Goal: Task Accomplishment & Management: Manage account settings

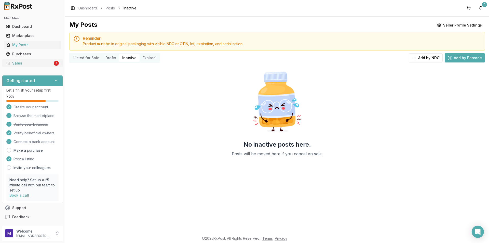
click at [27, 60] on link "Sales 1" at bounding box center [32, 63] width 57 height 9
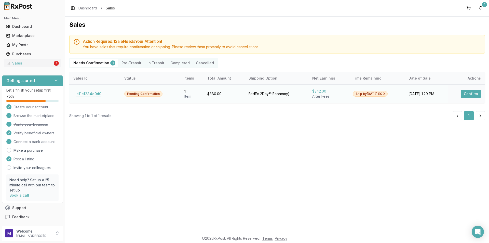
click at [94, 94] on button "c11c1234d0d0" at bounding box center [88, 94] width 31 height 8
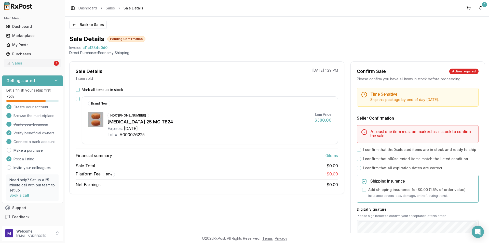
click at [76, 89] on button "Mark all items as in stock" at bounding box center [78, 90] width 4 height 4
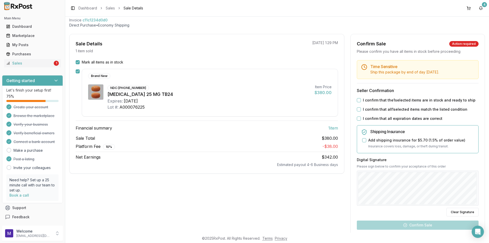
scroll to position [76, 0]
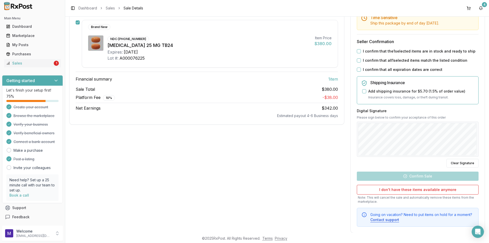
click at [396, 142] on div "Time Sensitive Ship this package by end of day Monday, September 22nd . Seller …" at bounding box center [418, 118] width 134 height 215
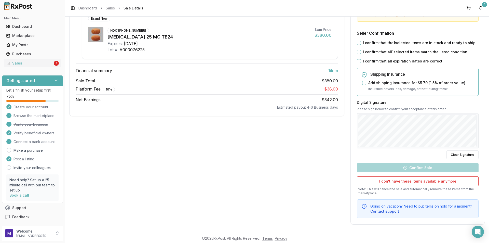
scroll to position [0, 0]
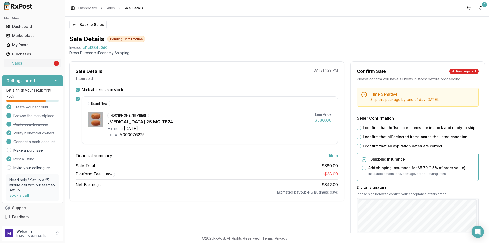
click at [360, 128] on div "I confirm that the 1 selected items are in stock and ready to ship" at bounding box center [418, 127] width 122 height 5
click at [357, 129] on button "I confirm that the 1 selected items are in stock and ready to ship" at bounding box center [359, 128] width 4 height 4
click at [357, 137] on button "I confirm that all 1 selected items match the listed condition" at bounding box center [359, 137] width 4 height 4
click at [359, 145] on button "I confirm that all expiration dates are correct" at bounding box center [359, 146] width 4 height 4
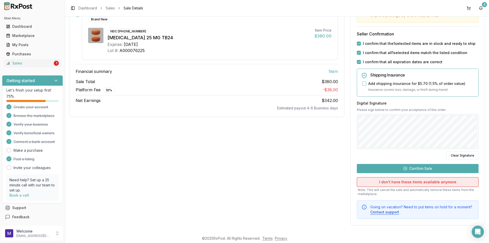
scroll to position [85, 0]
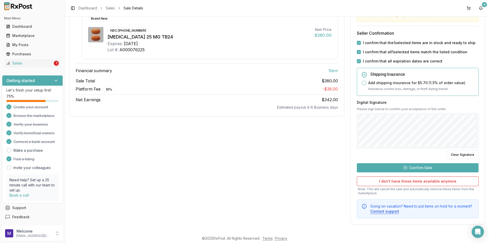
click at [413, 168] on button "Confirm Sale" at bounding box center [418, 167] width 122 height 9
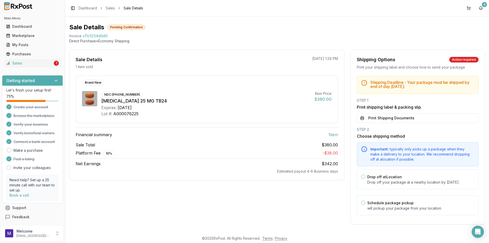
scroll to position [17, 0]
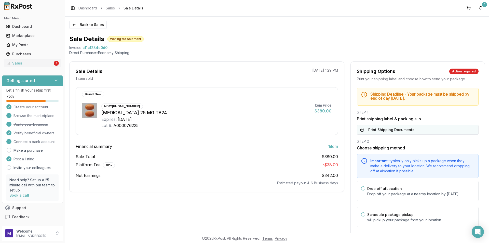
click at [388, 131] on button "Print Shipping Documents" at bounding box center [418, 130] width 122 height 10
click at [31, 47] on div "My Posts" at bounding box center [32, 44] width 53 height 5
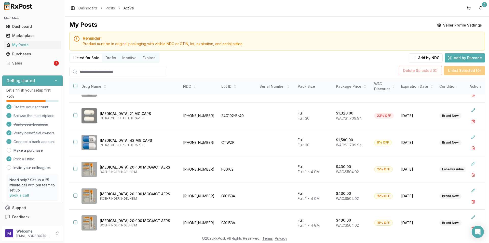
scroll to position [33, 0]
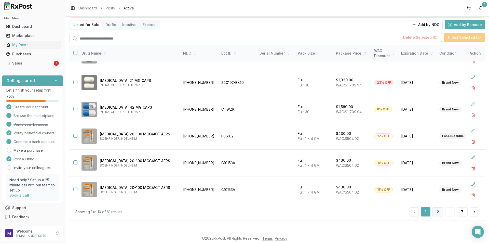
click at [438, 210] on button "2" at bounding box center [438, 211] width 11 height 9
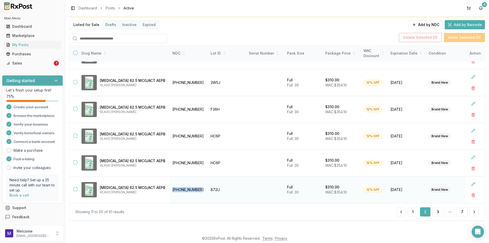
drag, startPoint x: 199, startPoint y: 189, endPoint x: 168, endPoint y: 187, distance: 31.1
click at [169, 187] on td "[PHONE_NUMBER]" at bounding box center [188, 189] width 38 height 27
copy td "[PHONE_NUMBER]"
click at [41, 35] on div "Marketplace" at bounding box center [32, 35] width 53 height 5
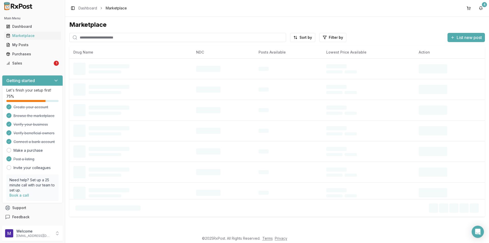
click at [121, 38] on input "search" at bounding box center [177, 37] width 217 height 9
paste input "**********"
type input "**********"
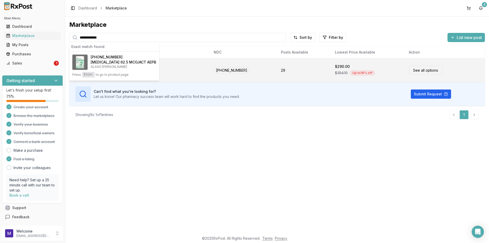
click at [427, 74] on link "See all options" at bounding box center [426, 70] width 34 height 9
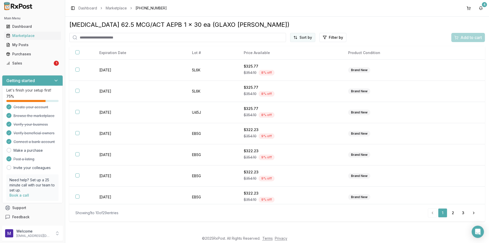
click at [308, 36] on html "Main Menu Dashboard Marketplace My Posts Purchases Sales 1 Getting started Let'…" at bounding box center [244, 121] width 489 height 243
click at [285, 56] on div "Price (Low to High)" at bounding box center [290, 56] width 48 height 8
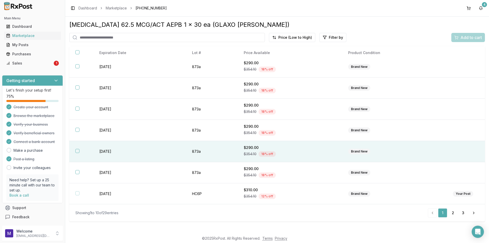
scroll to position [67, 0]
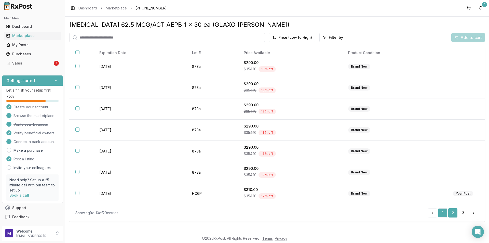
click at [453, 212] on link "2" at bounding box center [452, 212] width 9 height 9
click at [461, 214] on link "3" at bounding box center [463, 212] width 9 height 9
click at [441, 214] on link "1" at bounding box center [443, 212] width 9 height 9
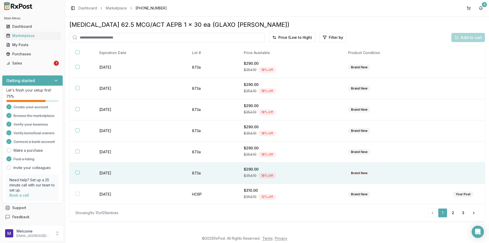
scroll to position [67, 0]
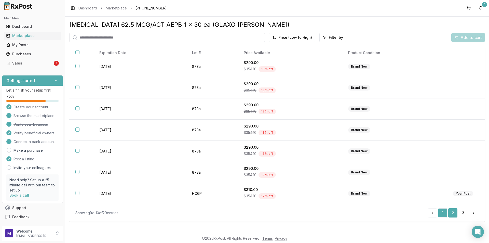
click at [454, 213] on link "2" at bounding box center [452, 212] width 9 height 9
click at [441, 211] on link "1" at bounding box center [442, 212] width 9 height 9
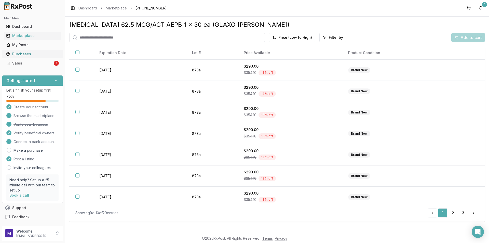
click at [27, 54] on div "Purchases" at bounding box center [32, 53] width 53 height 5
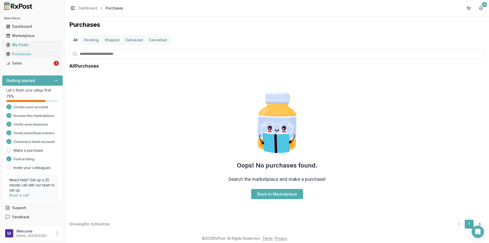
click at [27, 48] on link "My Posts" at bounding box center [32, 44] width 57 height 9
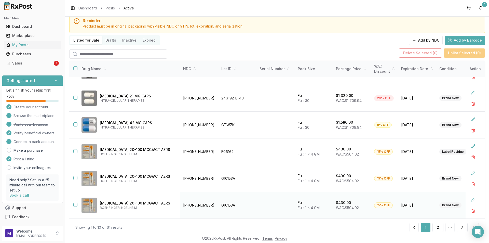
scroll to position [33, 0]
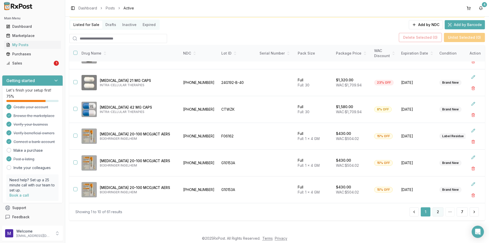
click at [438, 214] on button "2" at bounding box center [438, 211] width 11 height 9
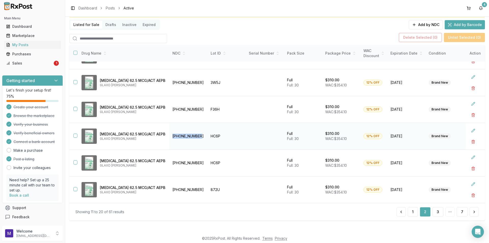
drag, startPoint x: 196, startPoint y: 135, endPoint x: 168, endPoint y: 134, distance: 28.0
click at [169, 134] on td "[PHONE_NUMBER]" at bounding box center [188, 136] width 38 height 27
copy td "[PHONE_NUMBER]"
click at [26, 38] on link "Marketplace" at bounding box center [32, 35] width 57 height 9
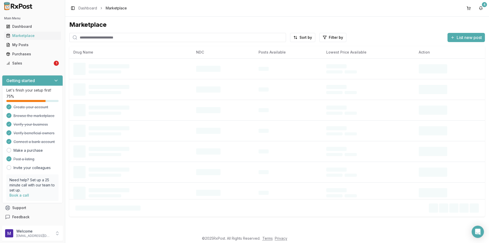
click at [104, 41] on input "search" at bounding box center [177, 37] width 217 height 9
paste input "**********"
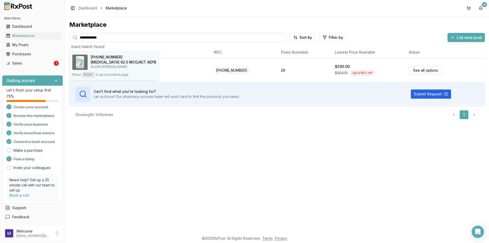
type input "**********"
click at [135, 55] on div "[PHONE_NUMBER]" at bounding box center [123, 57] width 65 height 5
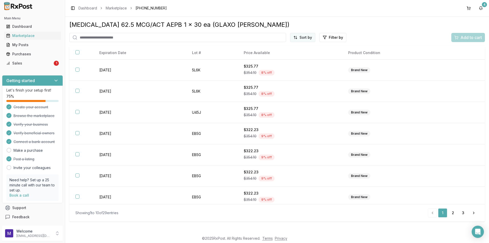
click at [305, 37] on html "Main Menu Dashboard Marketplace My Posts Purchases Sales 1 Getting started Let'…" at bounding box center [244, 121] width 489 height 243
click at [288, 57] on div "Price (Low to High)" at bounding box center [290, 56] width 48 height 8
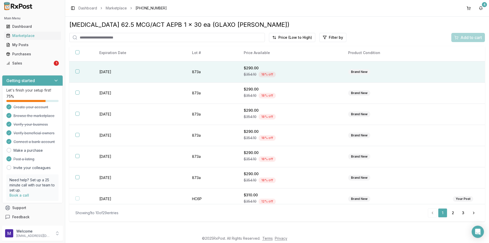
scroll to position [67, 0]
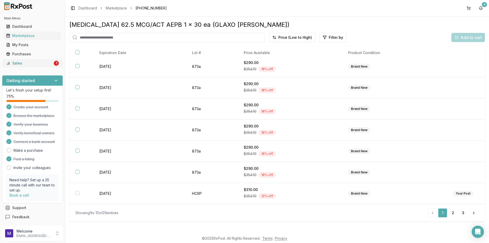
click at [29, 64] on div "Sales" at bounding box center [29, 63] width 47 height 5
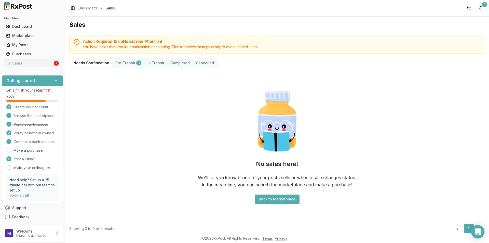
click at [475, 235] on div "Open Intercom Messenger" at bounding box center [478, 232] width 14 height 14
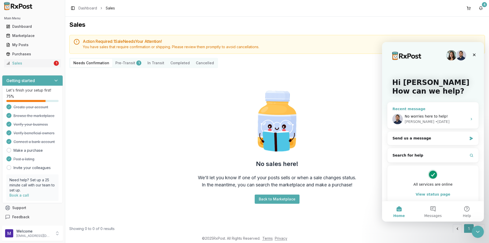
click at [438, 116] on span "No worries here to help!" at bounding box center [426, 116] width 43 height 4
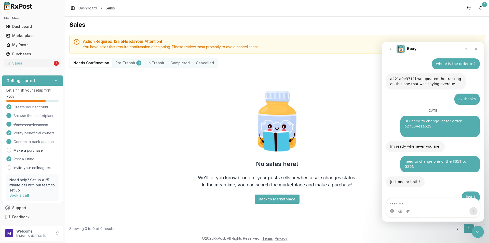
scroll to position [810, 0]
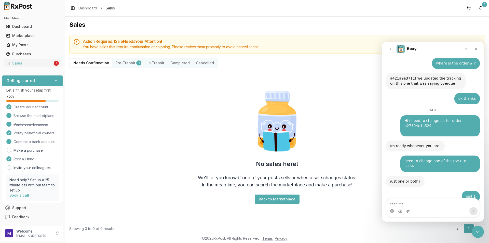
click at [131, 62] on button "Pre-Transit 1" at bounding box center [128, 63] width 32 height 8
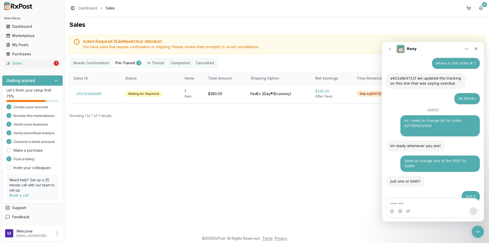
click at [86, 59] on div "Needs Confirmation Pre-Transit 1 In Transit Completed Cancelled" at bounding box center [143, 63] width 149 height 10
click at [126, 63] on button "Pre-Transit 1" at bounding box center [128, 63] width 32 height 8
click at [476, 230] on icon "Close Intercom Messenger" at bounding box center [477, 231] width 6 height 6
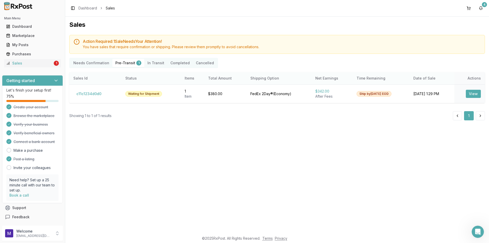
scroll to position [810, 0]
click at [474, 94] on button "View" at bounding box center [473, 94] width 15 height 8
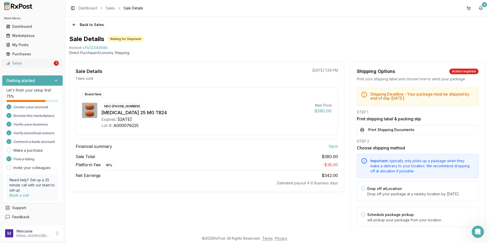
click at [11, 64] on div "Sales" at bounding box center [29, 63] width 47 height 5
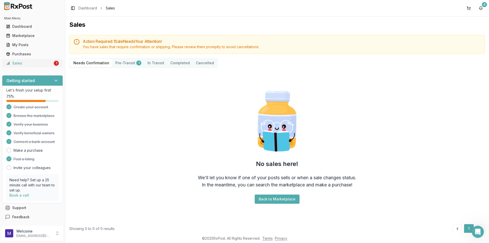
click at [11, 64] on div "Sales" at bounding box center [29, 63] width 47 height 5
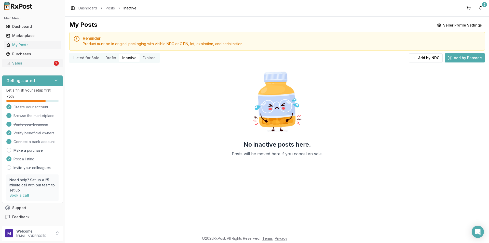
click at [35, 64] on div "Sales" at bounding box center [29, 63] width 47 height 5
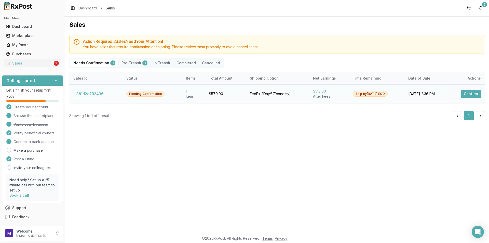
click at [82, 94] on button "381d2e792436" at bounding box center [89, 94] width 33 height 8
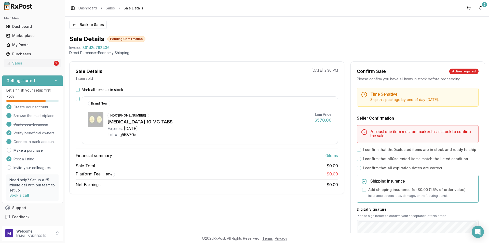
click at [77, 91] on button "Mark all items as in stock" at bounding box center [78, 90] width 4 height 4
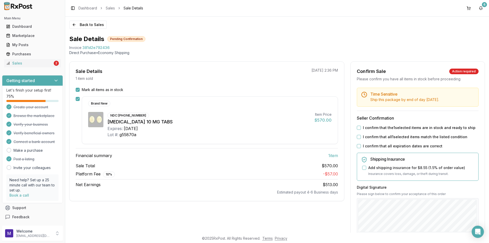
click at [358, 129] on button "I confirm that the 1 selected items are in stock and ready to ship" at bounding box center [359, 128] width 4 height 4
click at [358, 136] on button "I confirm that all 1 selected items match the listed condition" at bounding box center [359, 137] width 4 height 4
click at [358, 144] on button "I confirm that all expiration dates are correct" at bounding box center [359, 146] width 4 height 4
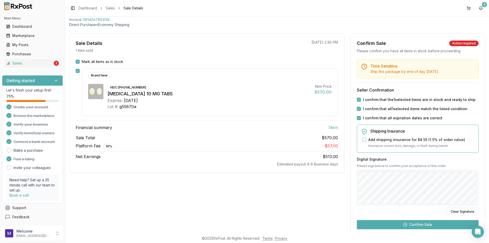
scroll to position [76, 0]
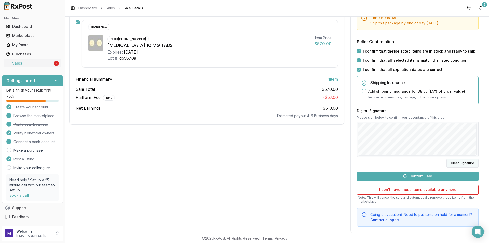
click at [466, 163] on button "Clear Signature" at bounding box center [463, 163] width 32 height 9
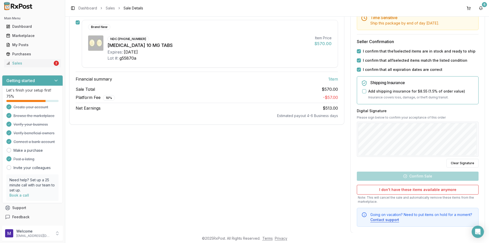
click at [393, 157] on div "Digital Signature Please sign below to confirm your acceptance of this order Cl…" at bounding box center [418, 137] width 122 height 59
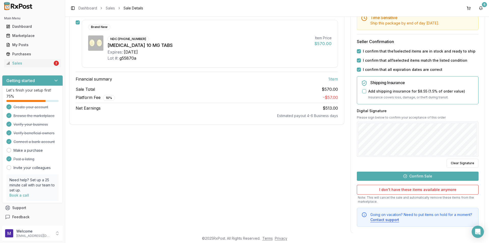
click at [423, 173] on button "Confirm Sale" at bounding box center [418, 175] width 122 height 9
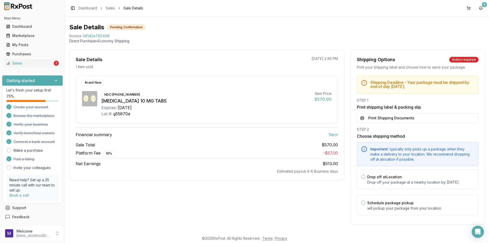
scroll to position [17, 0]
click at [377, 113] on button "Print Shipping Documents" at bounding box center [418, 118] width 122 height 10
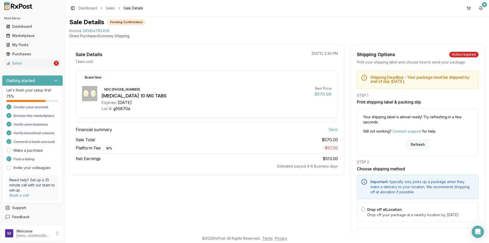
click at [412, 144] on button "Refresh" at bounding box center [418, 144] width 23 height 9
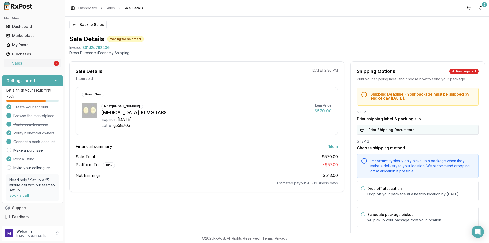
click at [397, 130] on button "Print Shipping Documents" at bounding box center [418, 130] width 122 height 10
click at [15, 62] on div "Sales" at bounding box center [29, 63] width 47 height 5
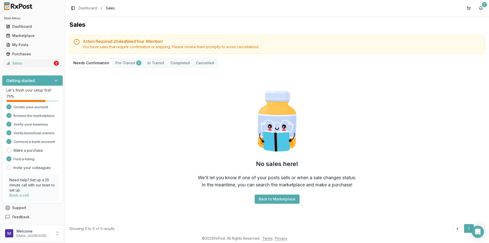
click at [117, 61] on button "Pre-Transit 2" at bounding box center [128, 63] width 32 height 8
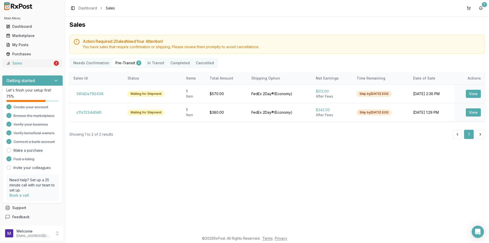
click at [42, 63] on div "Sales" at bounding box center [29, 63] width 47 height 5
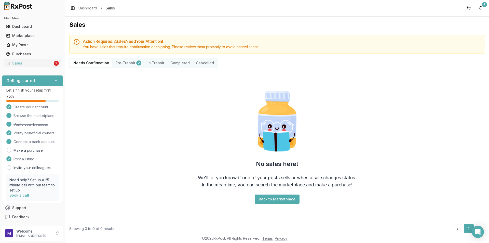
click at [119, 63] on button "Pre-Transit 2" at bounding box center [128, 63] width 32 height 8
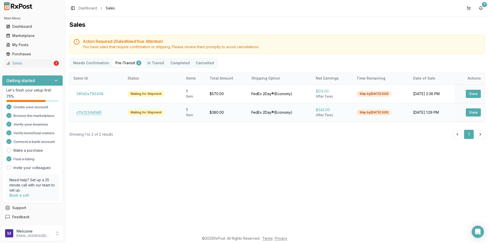
click at [92, 109] on button "c11c1234d0d0" at bounding box center [88, 112] width 31 height 8
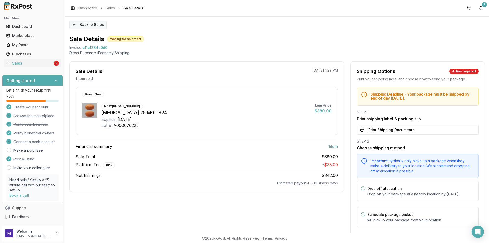
click at [79, 24] on button "Back to Sales" at bounding box center [87, 25] width 37 height 8
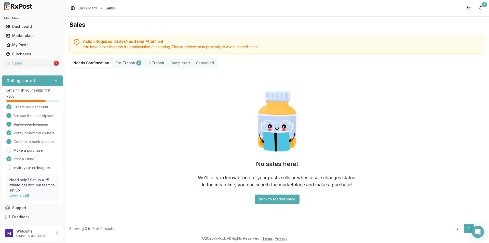
click at [128, 61] on button "Pre-Transit 2" at bounding box center [128, 63] width 32 height 8
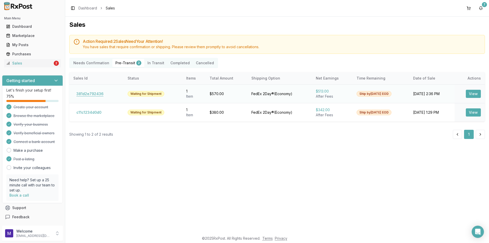
click at [99, 93] on button "381d2e792436" at bounding box center [89, 94] width 33 height 8
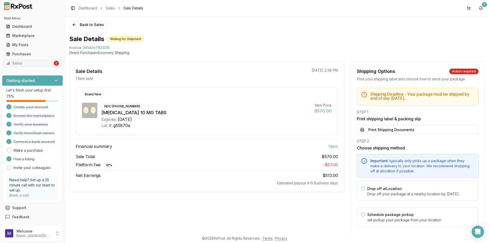
click at [29, 66] on link "Sales 2" at bounding box center [32, 63] width 57 height 9
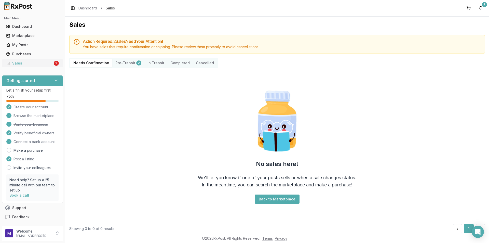
click at [29, 66] on link "Sales 2" at bounding box center [32, 63] width 57 height 9
